Goal: Information Seeking & Learning: Find contact information

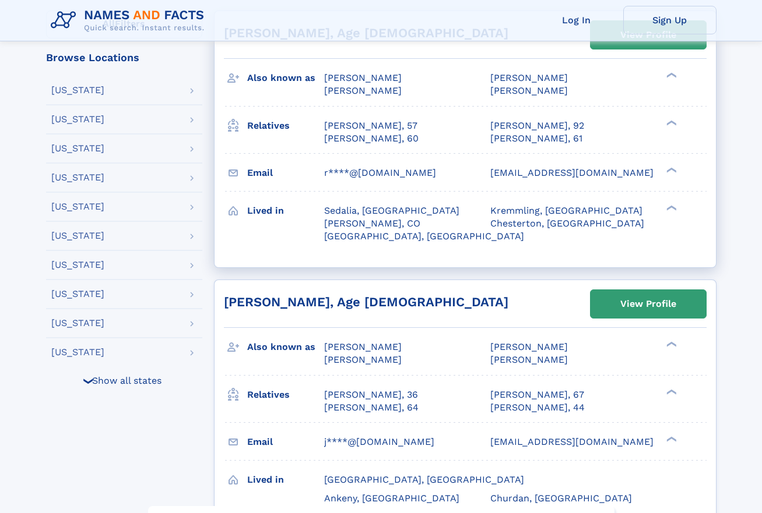
scroll to position [291, 0]
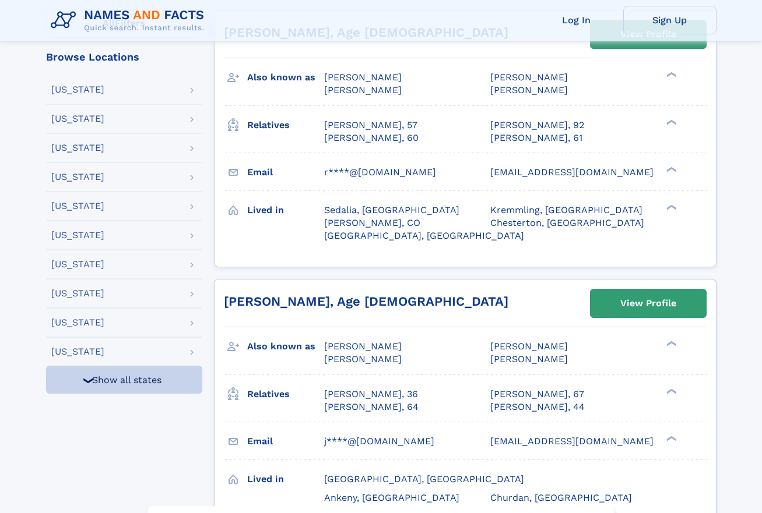
click at [107, 385] on div "❯ Show all states" at bounding box center [124, 380] width 156 height 28
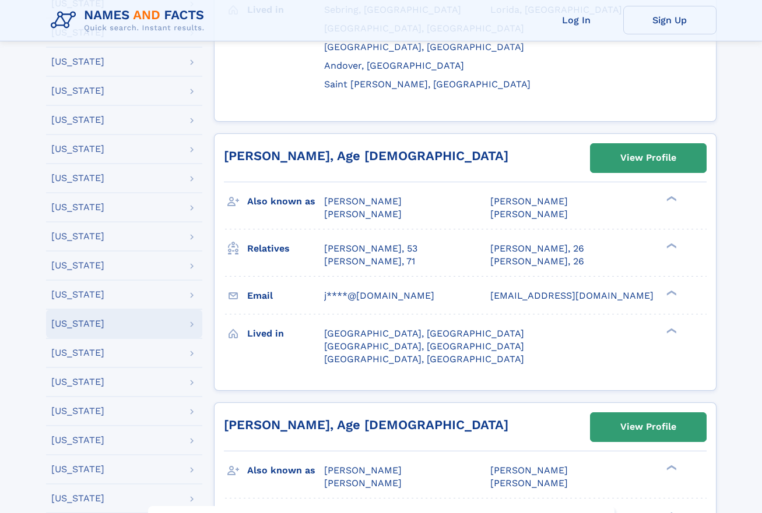
scroll to position [1049, 0]
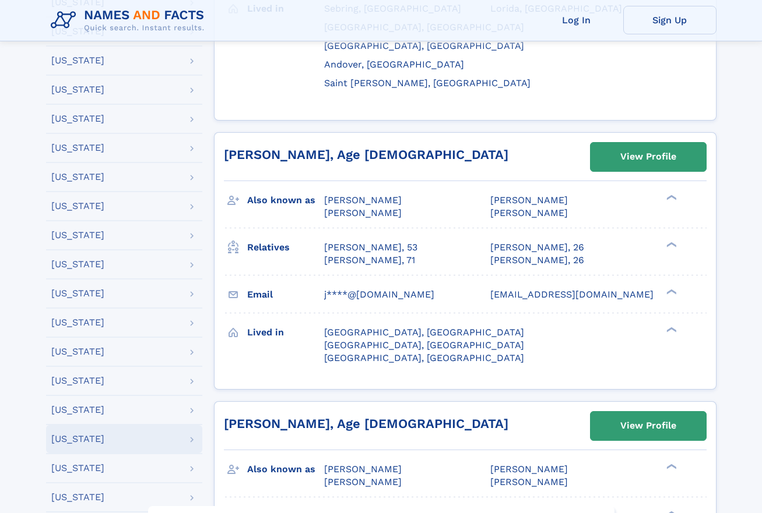
click at [96, 437] on div "South Carolina" at bounding box center [77, 439] width 53 height 9
click at [0, 0] on input "**" at bounding box center [0, 0] width 0 height 0
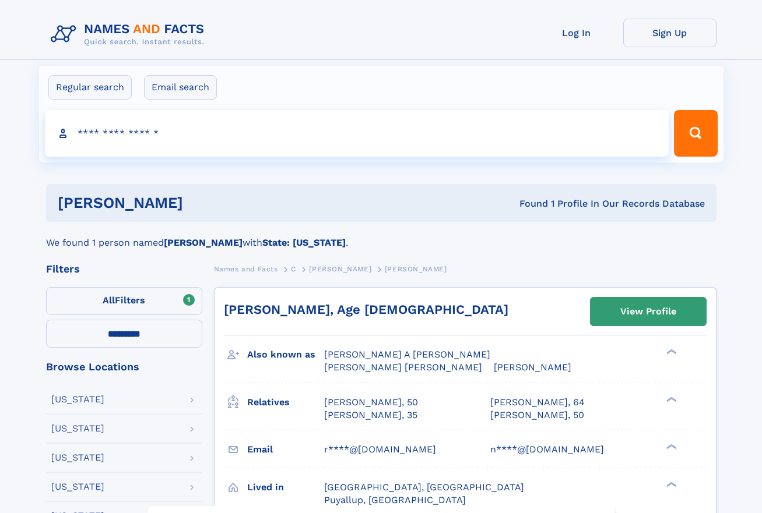
select select "**"
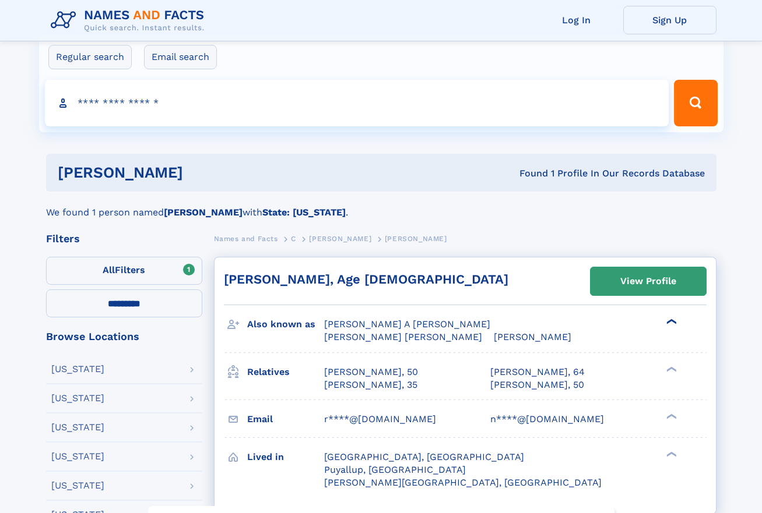
scroll to position [58, 0]
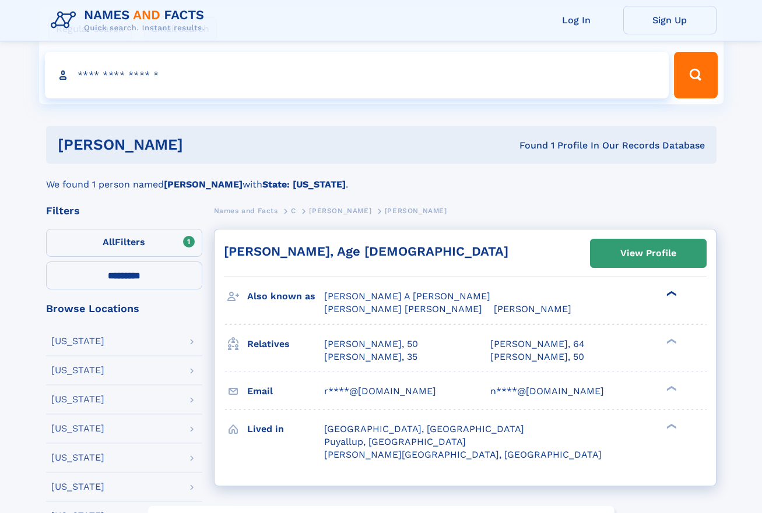
click at [667, 291] on div "❯" at bounding box center [671, 294] width 14 height 8
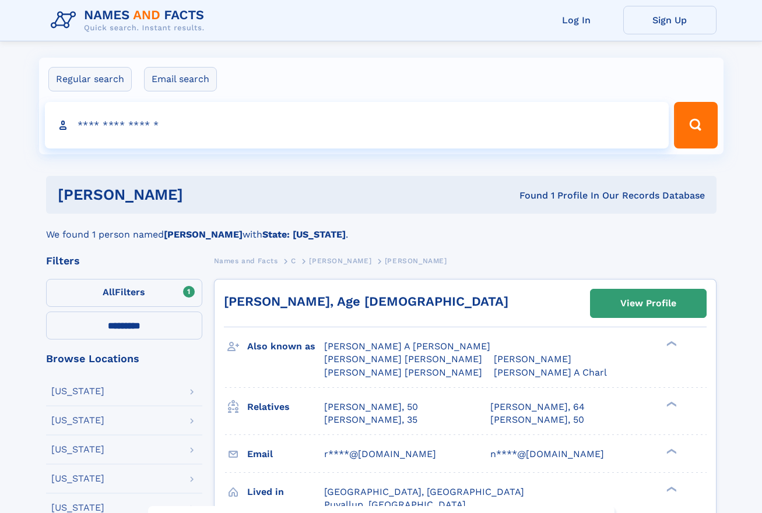
scroll to position [0, 0]
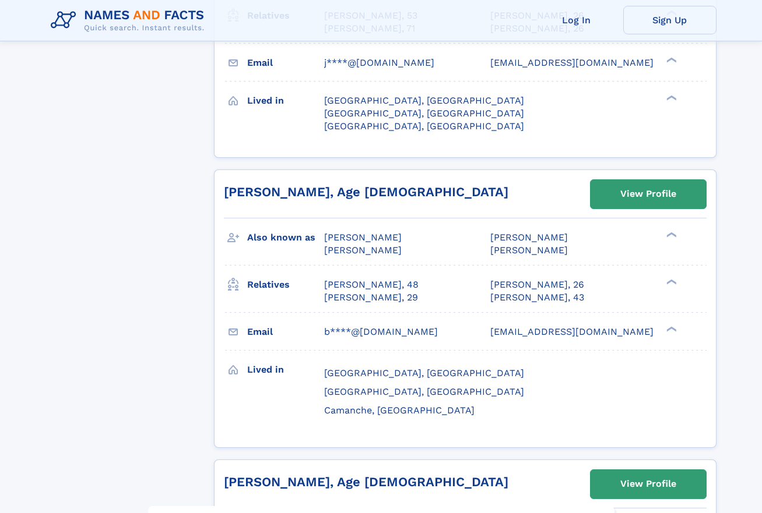
scroll to position [1515, 0]
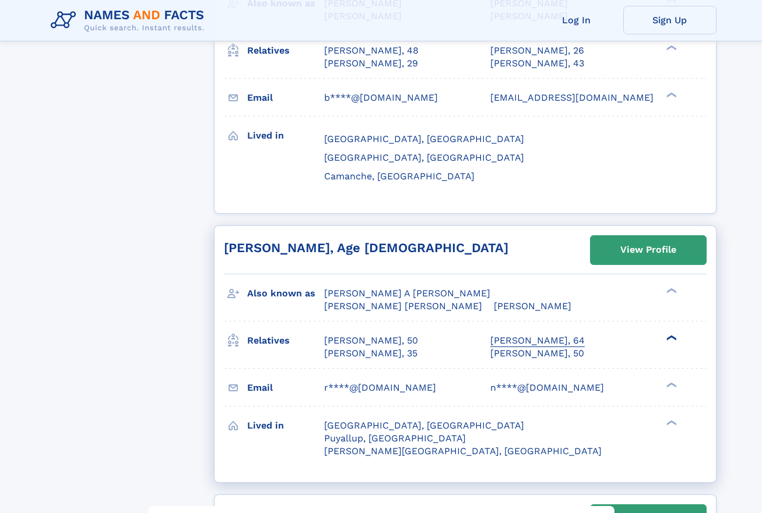
click at [556, 335] on div "Jennifer Lee Nygaard, 64" at bounding box center [537, 341] width 94 height 13
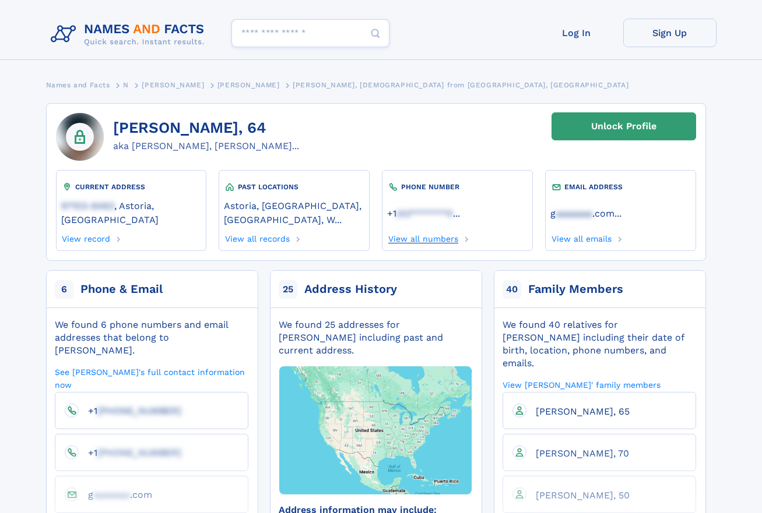
click at [442, 231] on link "View all numbers" at bounding box center [422, 237] width 71 height 13
